Goal: Task Accomplishment & Management: Use online tool/utility

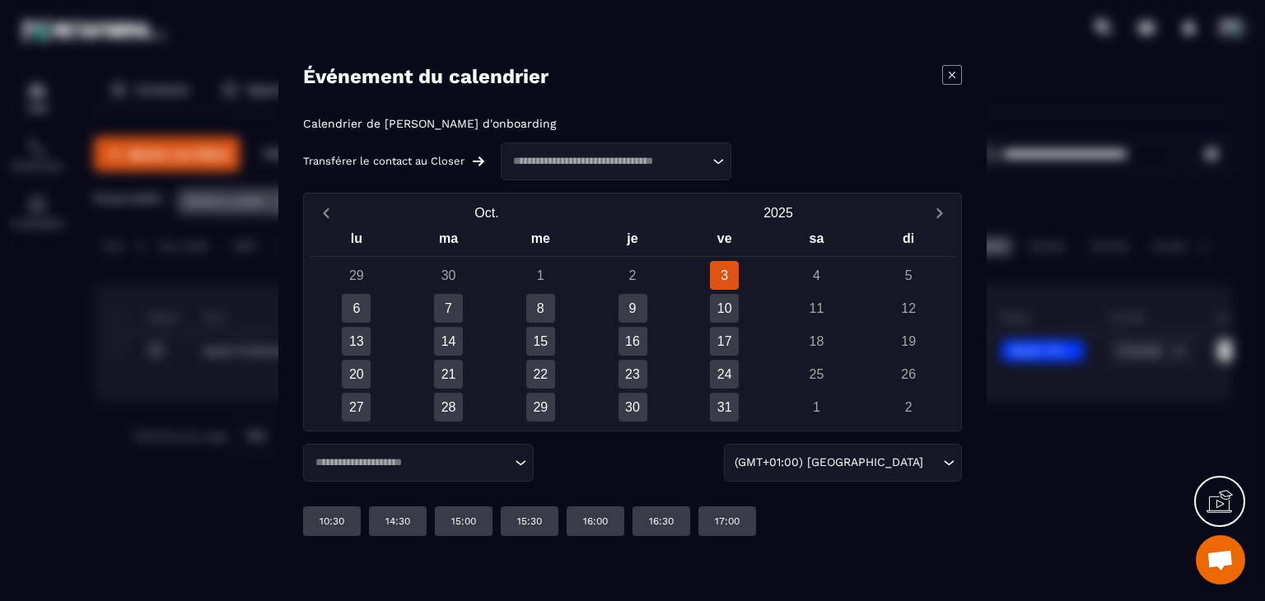
click at [945, 80] on icon "Modal window" at bounding box center [952, 75] width 20 height 20
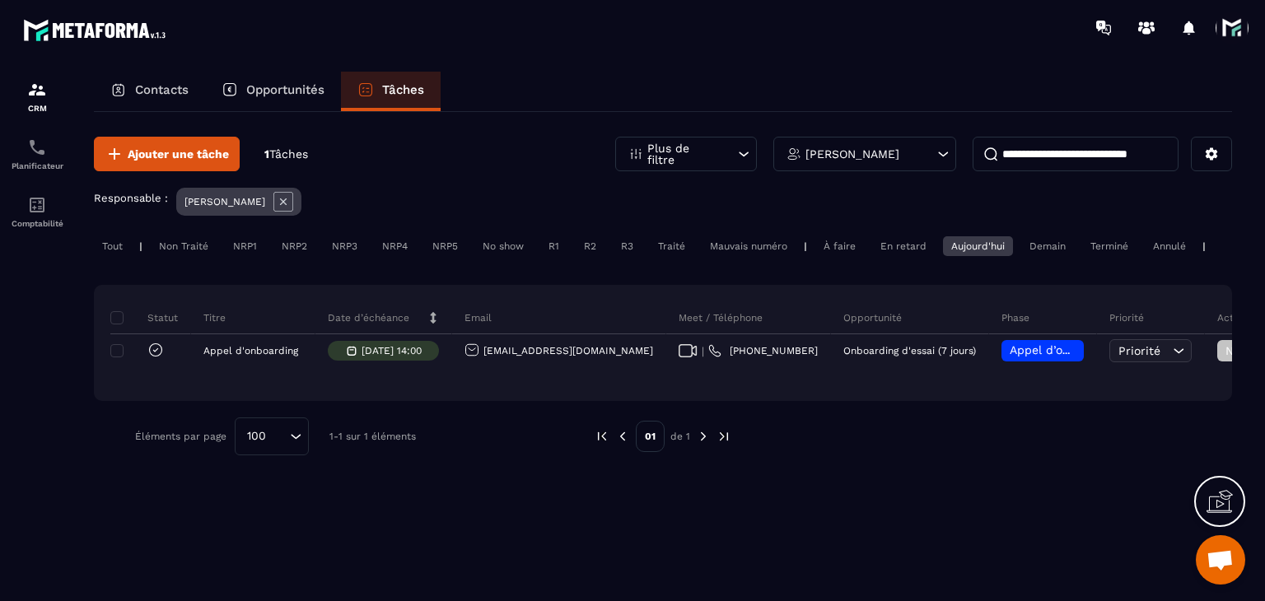
click at [972, 237] on div "Aujourd'hui" at bounding box center [978, 246] width 70 height 20
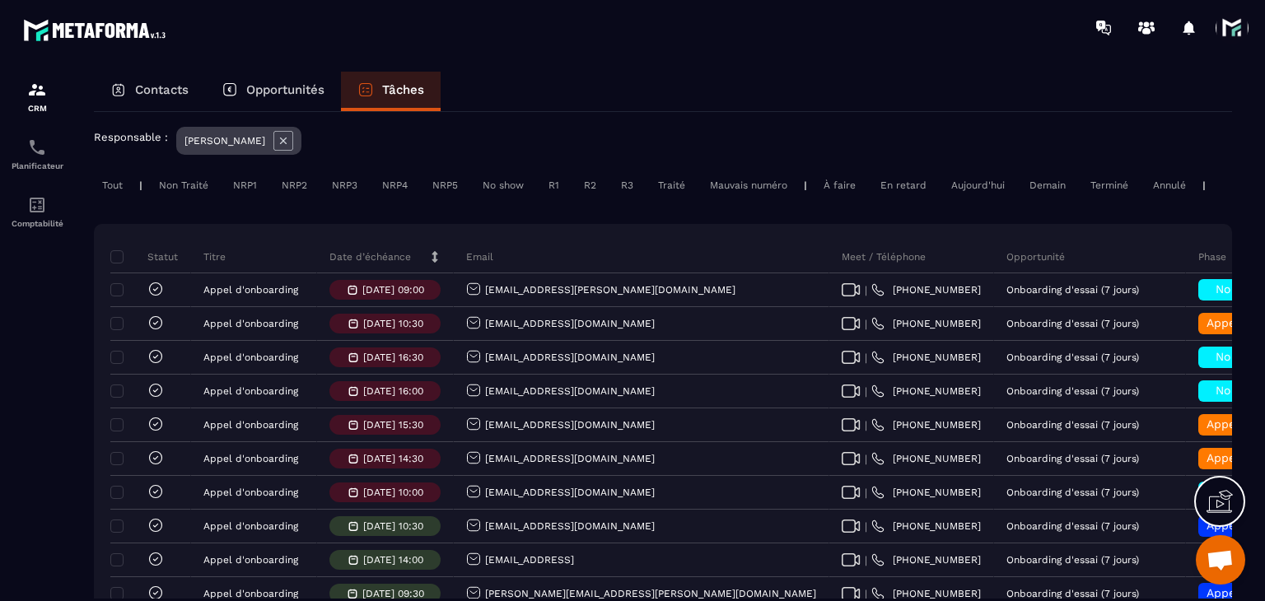
scroll to position [9, 0]
